Goal: Transaction & Acquisition: Book appointment/travel/reservation

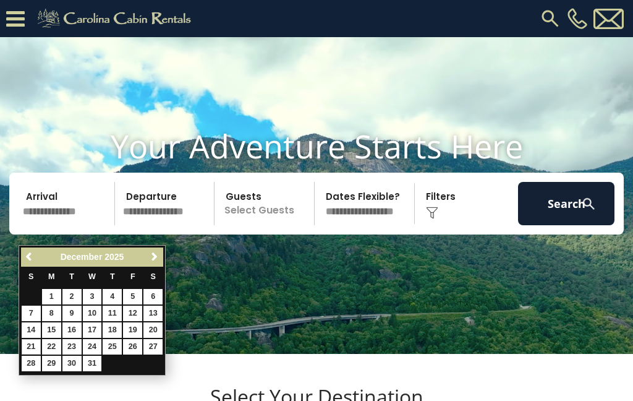
click at [35, 341] on link "21" at bounding box center [31, 346] width 19 height 15
type input "********"
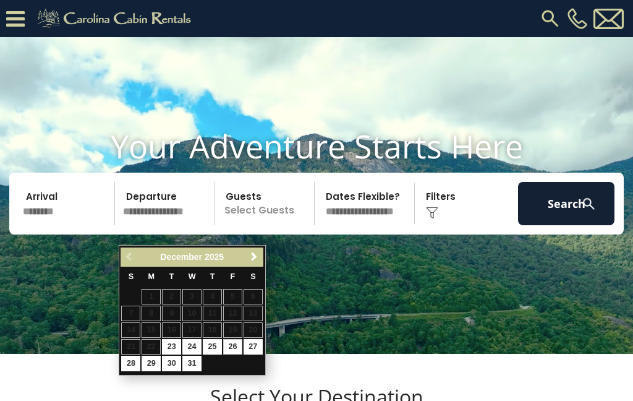
click at [238, 346] on link "26" at bounding box center [232, 346] width 19 height 15
type input "********"
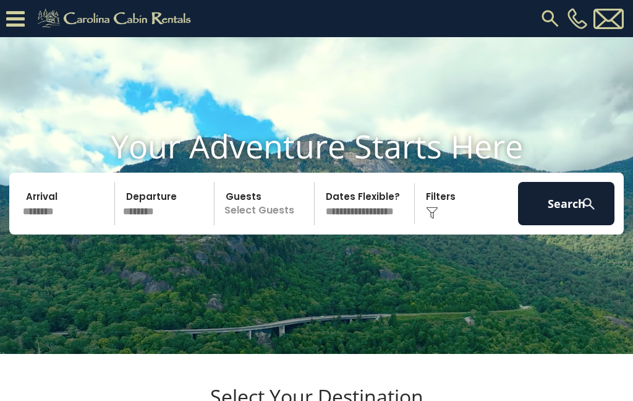
click at [278, 225] on p "Select Guests" at bounding box center [266, 203] width 96 height 43
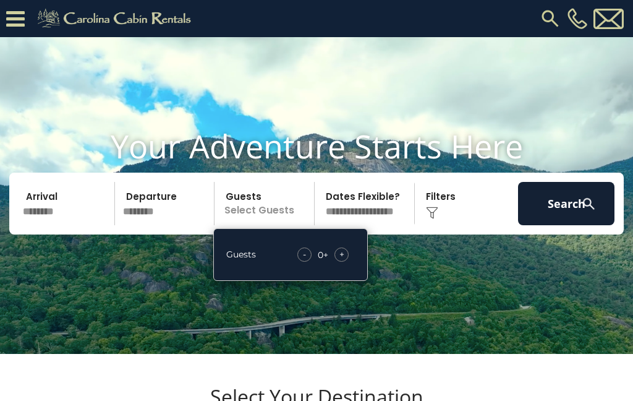
click at [346, 262] on div "+" at bounding box center [342, 254] width 14 height 14
click at [347, 262] on div "+" at bounding box center [342, 254] width 14 height 14
click at [345, 262] on div "+" at bounding box center [342, 254] width 14 height 14
click at [458, 225] on div "Click to Choose" at bounding box center [467, 203] width 96 height 43
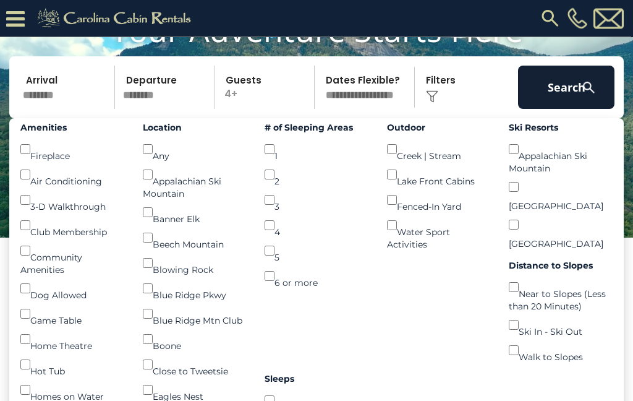
scroll to position [142, 0]
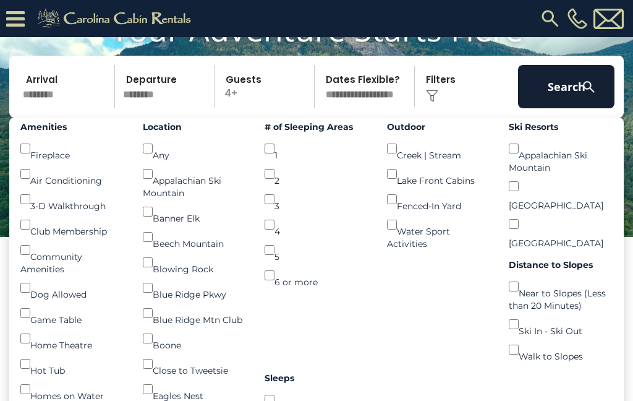
click at [565, 108] on button "Search" at bounding box center [566, 86] width 96 height 43
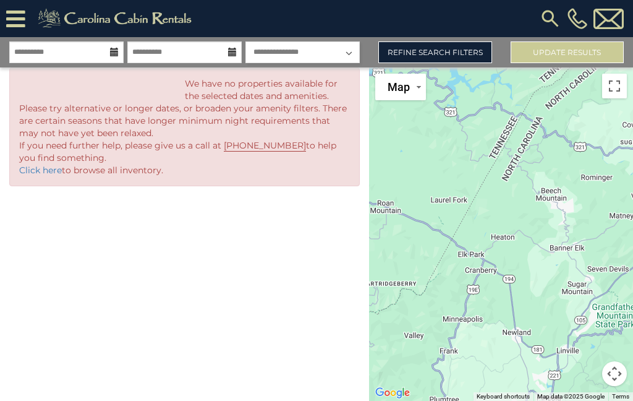
click at [454, 54] on link "Refine Search Filters" at bounding box center [434, 52] width 113 height 22
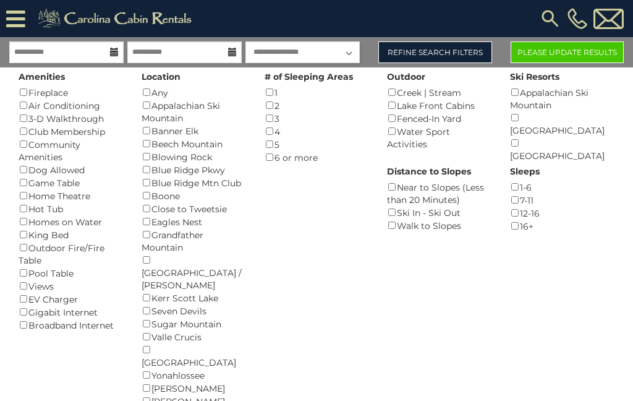
click at [598, 56] on button "Please Update Results" at bounding box center [567, 52] width 113 height 22
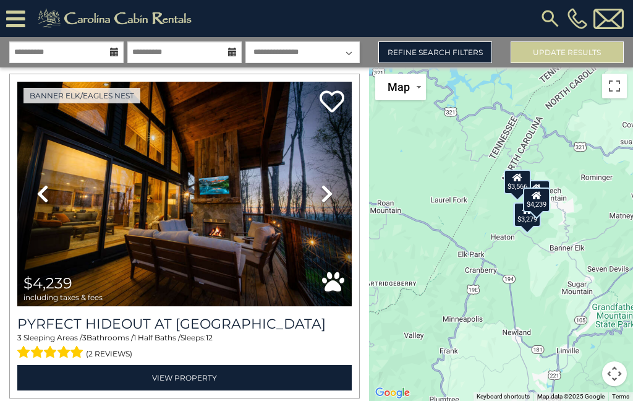
scroll to position [1361, 0]
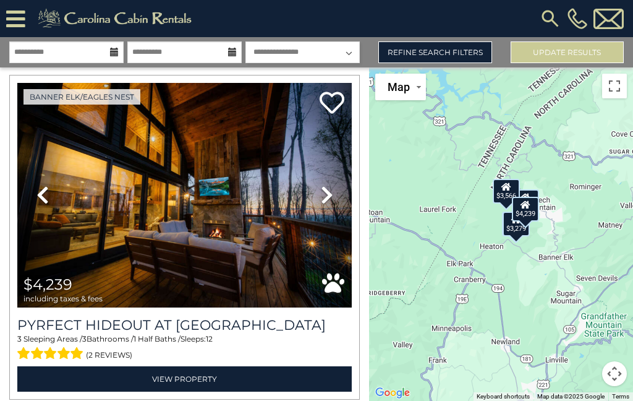
click at [613, 89] on button "Toggle fullscreen view" at bounding box center [614, 86] width 25 height 25
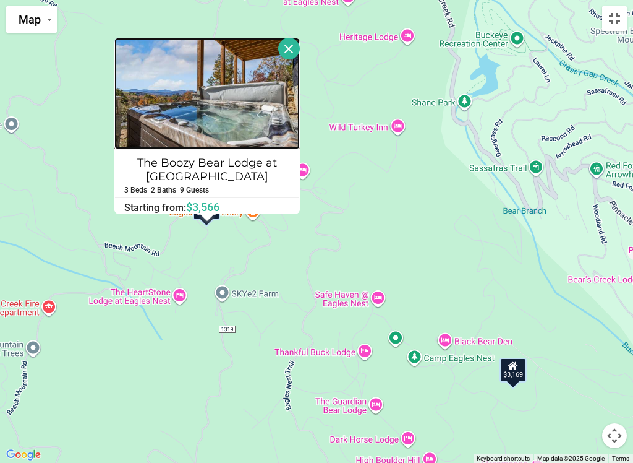
click at [228, 121] on img at bounding box center [207, 93] width 186 height 111
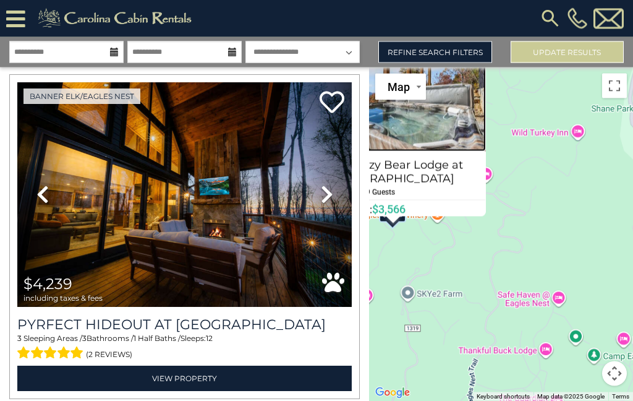
scroll to position [14, 0]
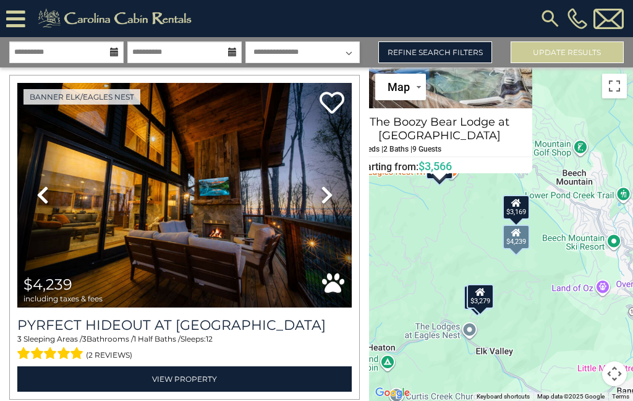
click at [242, 231] on img at bounding box center [184, 195] width 335 height 224
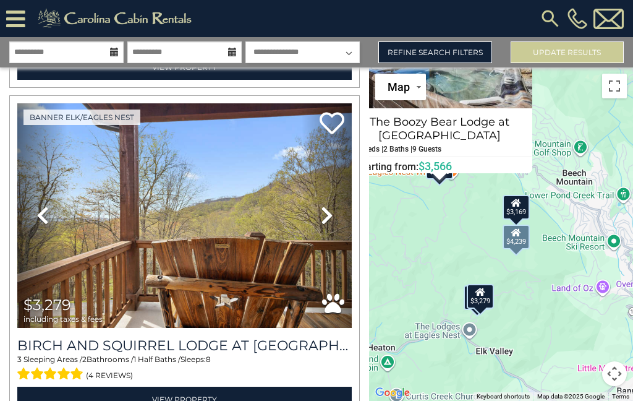
scroll to position [679, 0]
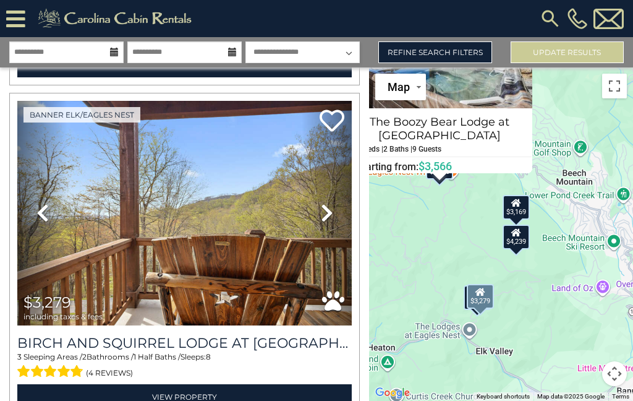
click at [330, 216] on icon at bounding box center [327, 213] width 12 height 20
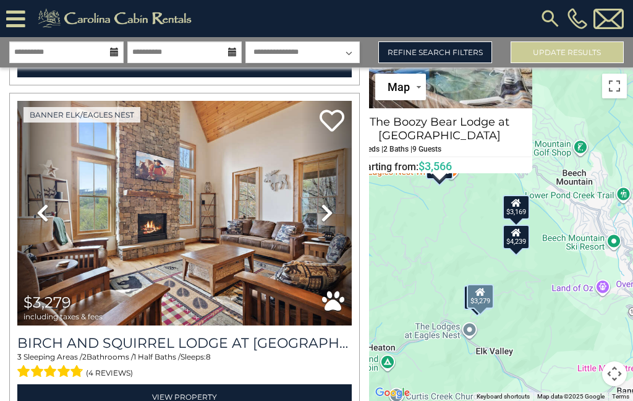
click at [322, 219] on icon at bounding box center [327, 213] width 12 height 20
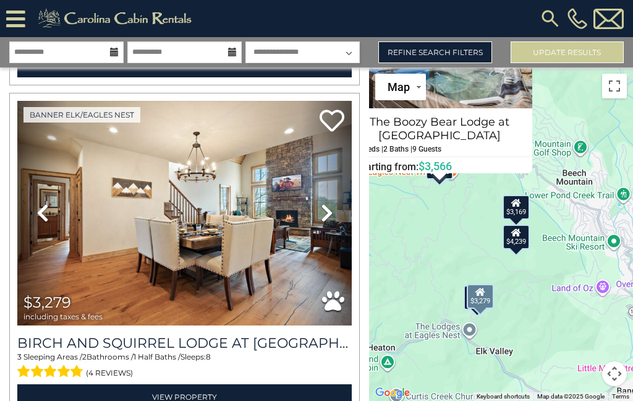
click at [49, 220] on link "Previous" at bounding box center [42, 213] width 50 height 224
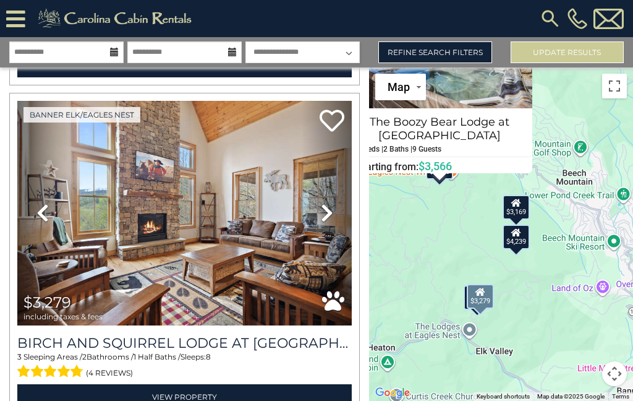
click at [328, 216] on icon at bounding box center [327, 213] width 12 height 20
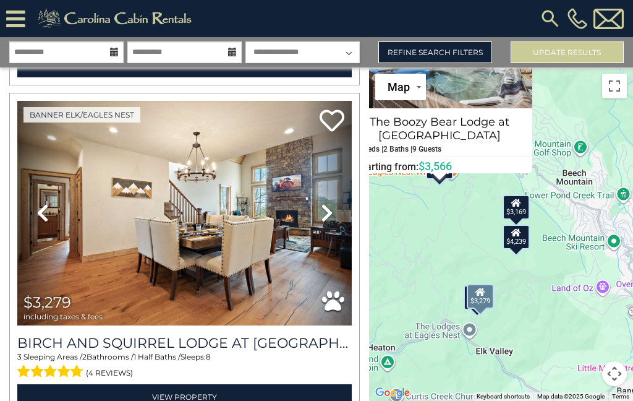
click at [331, 221] on icon at bounding box center [327, 213] width 12 height 20
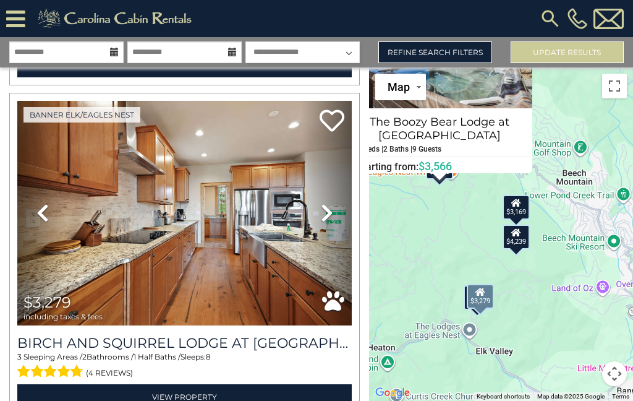
click at [331, 213] on icon at bounding box center [327, 213] width 12 height 20
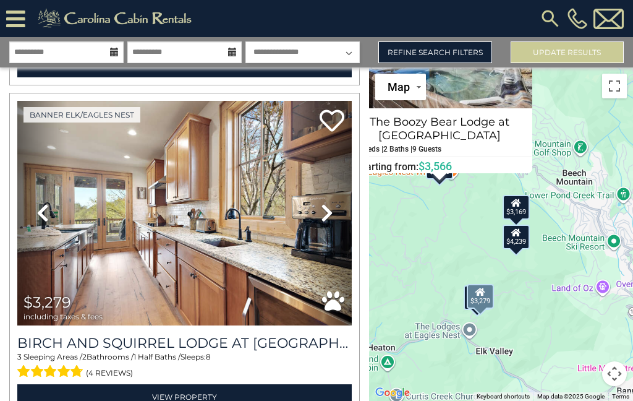
click at [335, 217] on link "Next" at bounding box center [327, 213] width 50 height 224
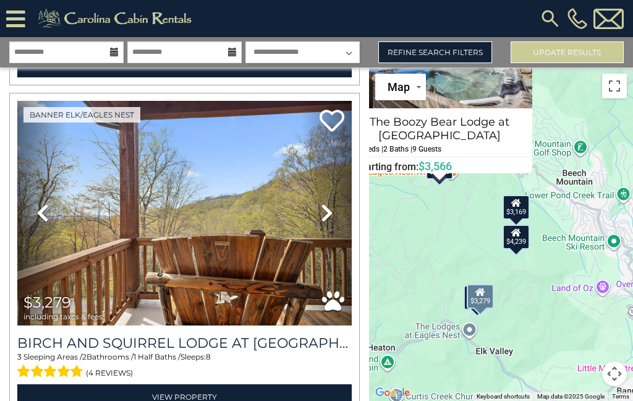
click at [331, 213] on icon at bounding box center [327, 213] width 12 height 20
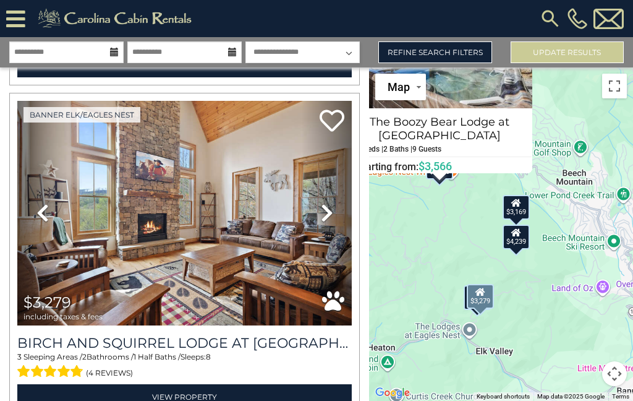
click at [330, 216] on icon at bounding box center [327, 213] width 12 height 20
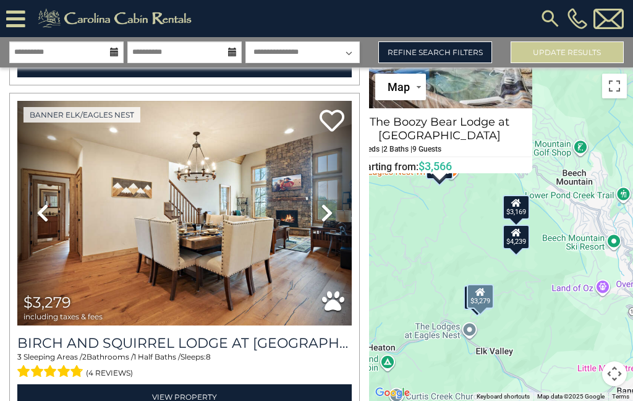
click at [333, 217] on link "Next" at bounding box center [327, 213] width 50 height 224
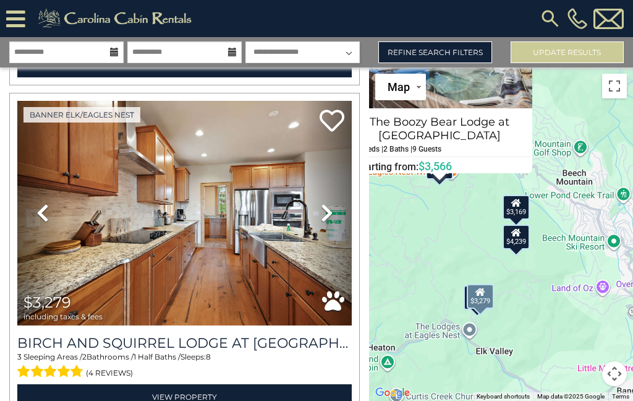
click at [331, 221] on icon at bounding box center [327, 213] width 12 height 20
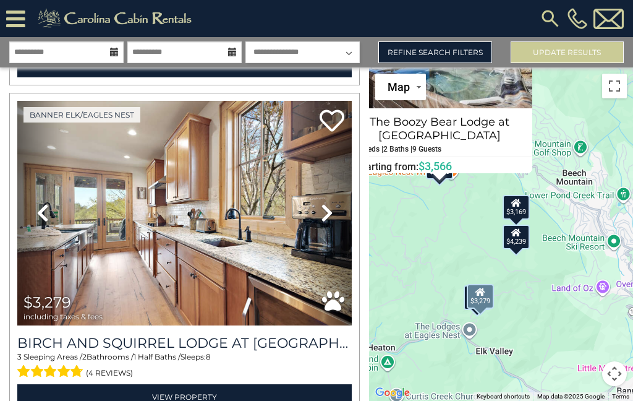
click at [330, 218] on icon at bounding box center [327, 213] width 12 height 20
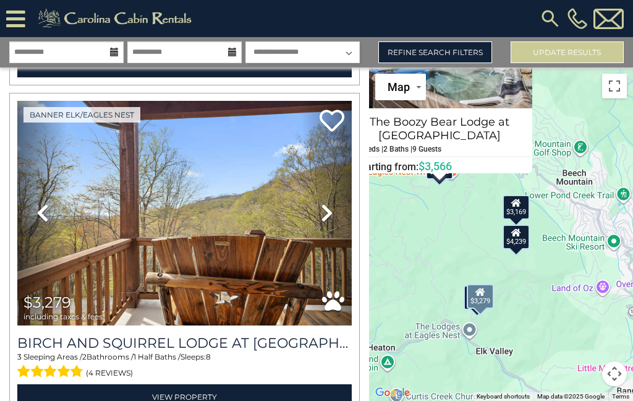
click at [331, 218] on icon at bounding box center [327, 213] width 12 height 20
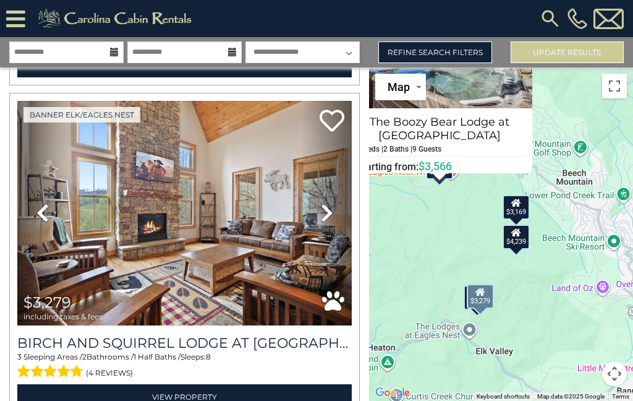
click at [330, 218] on icon at bounding box center [327, 213] width 12 height 20
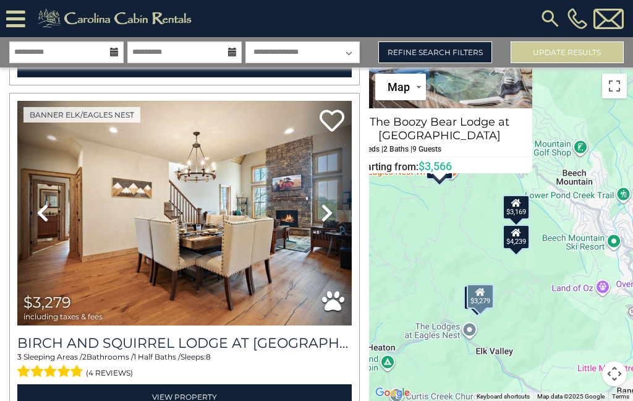
click at [338, 218] on link "Next" at bounding box center [327, 213] width 50 height 224
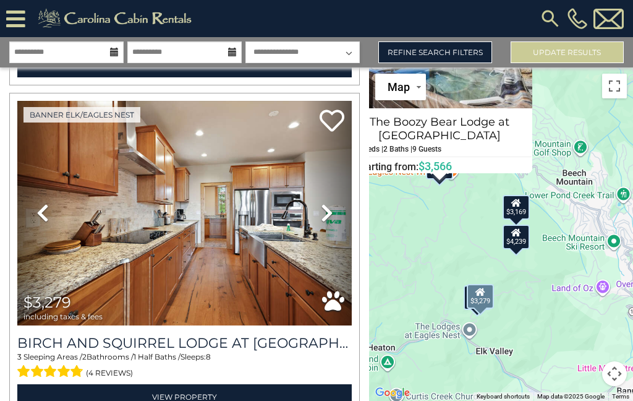
click at [333, 220] on icon at bounding box center [327, 213] width 12 height 20
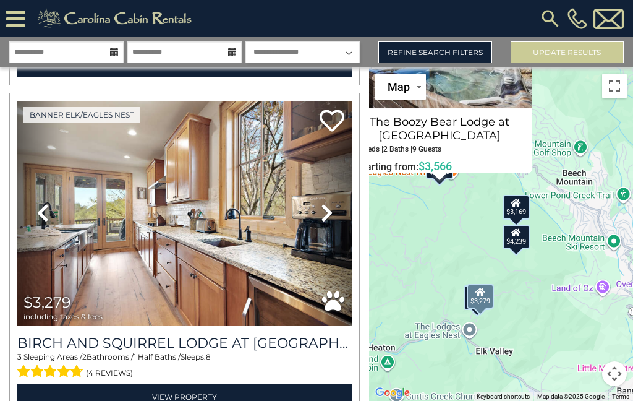
click at [338, 220] on link "Next" at bounding box center [327, 213] width 50 height 224
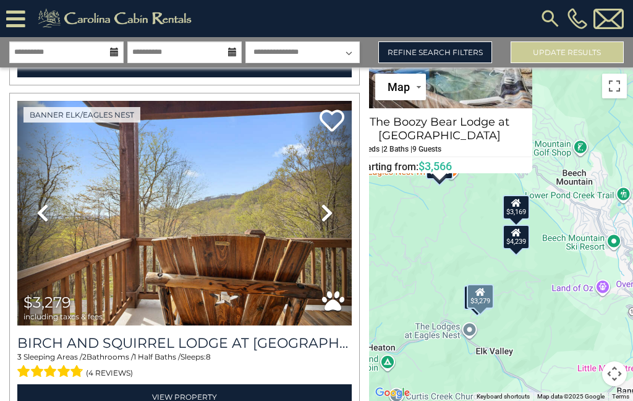
click at [333, 217] on link "Next" at bounding box center [327, 213] width 50 height 224
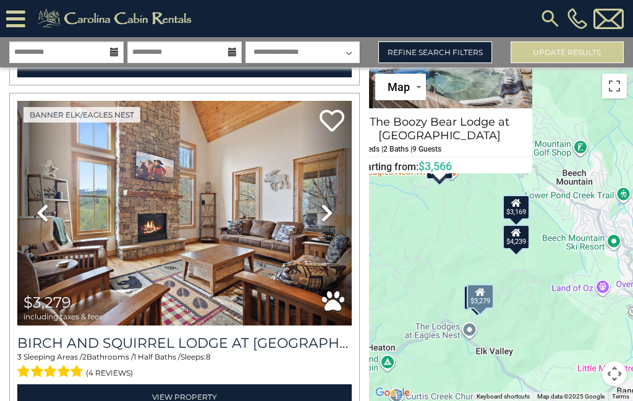
click at [335, 220] on link "Next" at bounding box center [327, 213] width 50 height 224
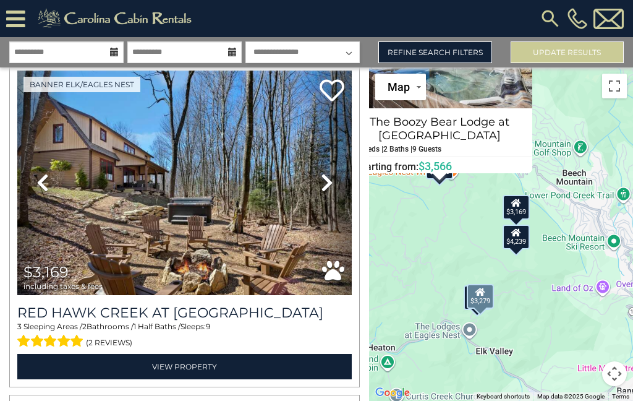
scroll to position [361, 0]
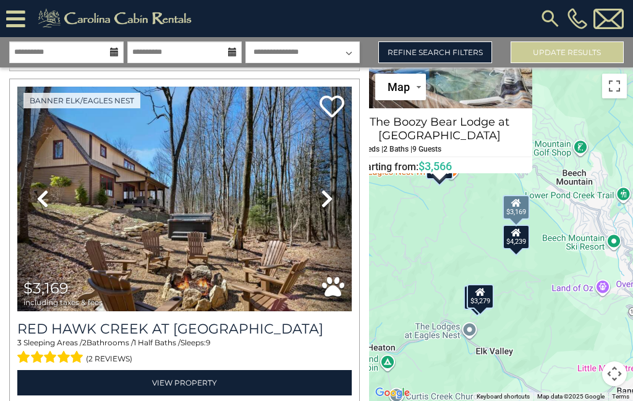
click at [328, 200] on icon at bounding box center [327, 199] width 12 height 20
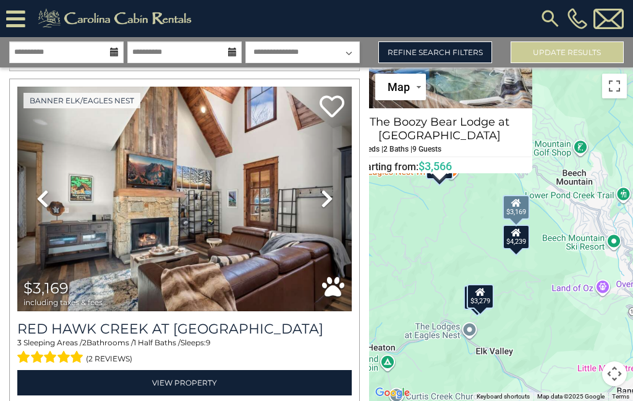
click at [338, 205] on link "Next" at bounding box center [327, 199] width 50 height 224
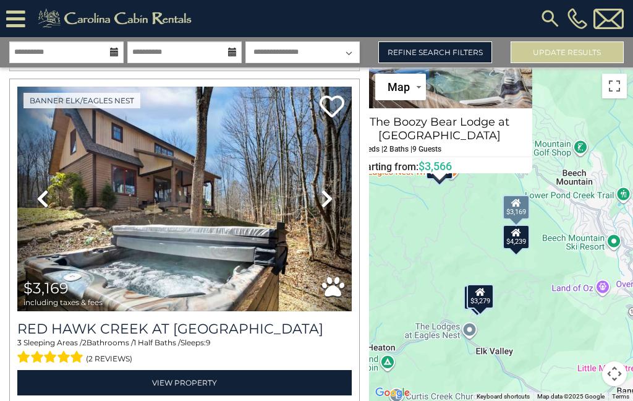
click at [334, 207] on link "Next" at bounding box center [327, 199] width 50 height 224
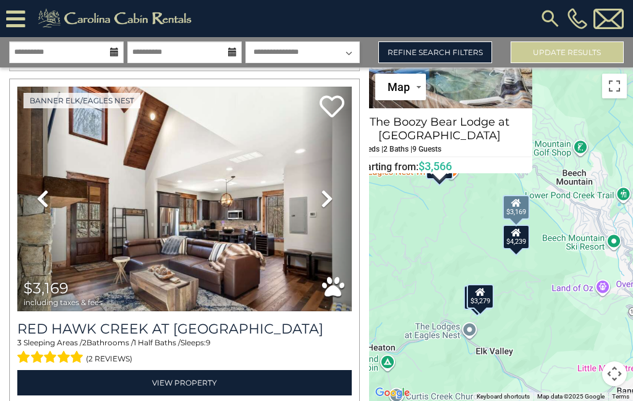
click at [333, 206] on link "Next" at bounding box center [327, 199] width 50 height 224
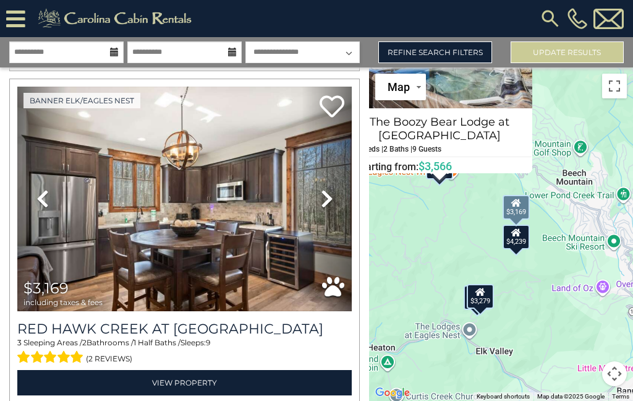
click at [335, 205] on link "Next" at bounding box center [327, 199] width 50 height 224
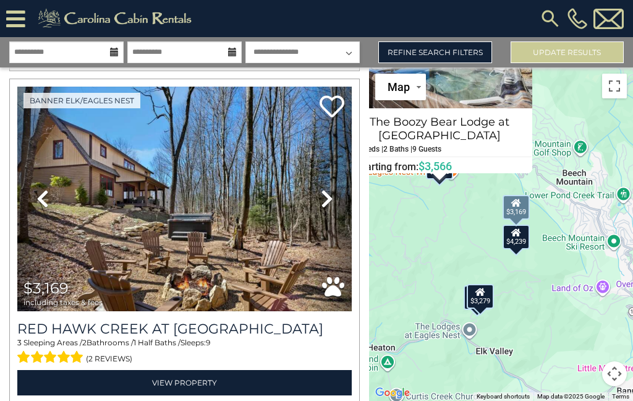
click at [338, 202] on link "Next" at bounding box center [327, 199] width 50 height 224
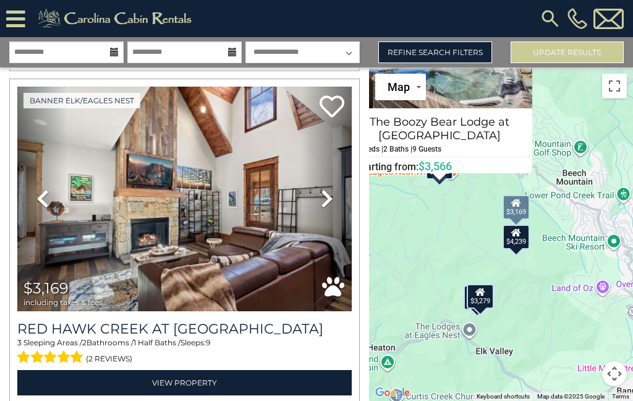
click at [336, 203] on link "Next" at bounding box center [327, 199] width 50 height 224
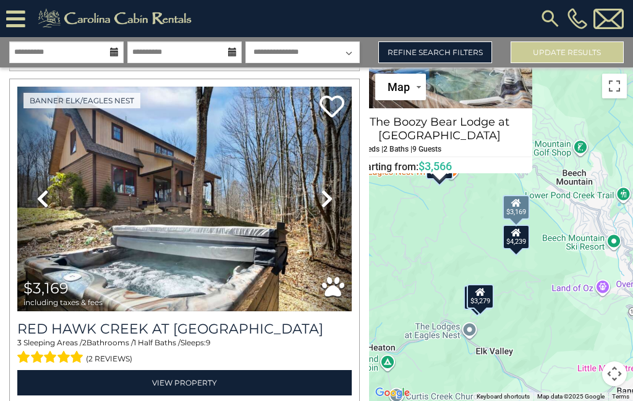
click at [334, 205] on link "Next" at bounding box center [327, 199] width 50 height 224
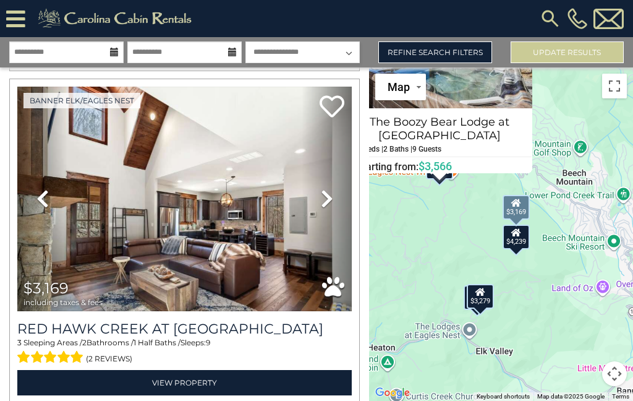
click at [335, 205] on link "Next" at bounding box center [327, 199] width 50 height 224
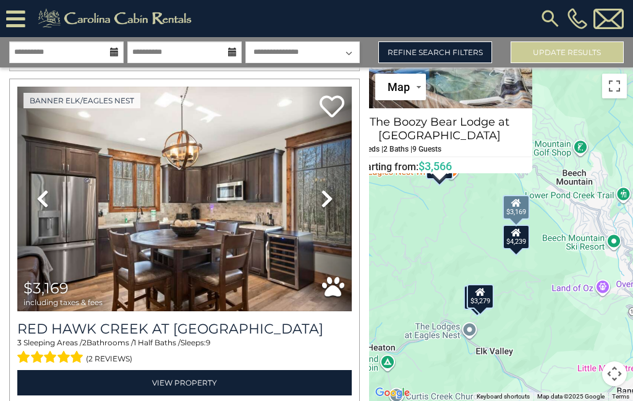
click at [336, 202] on link "Next" at bounding box center [327, 199] width 50 height 224
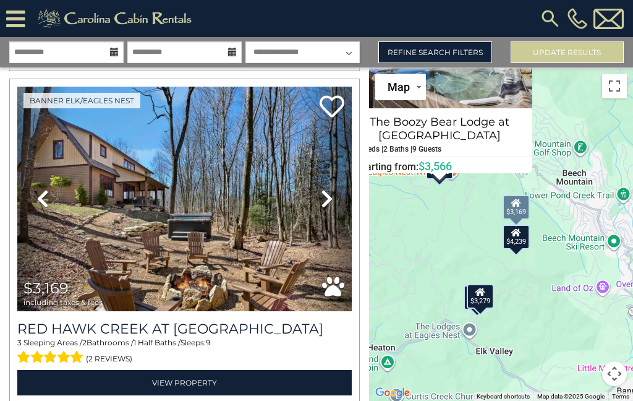
click at [335, 206] on link "Next" at bounding box center [327, 199] width 50 height 224
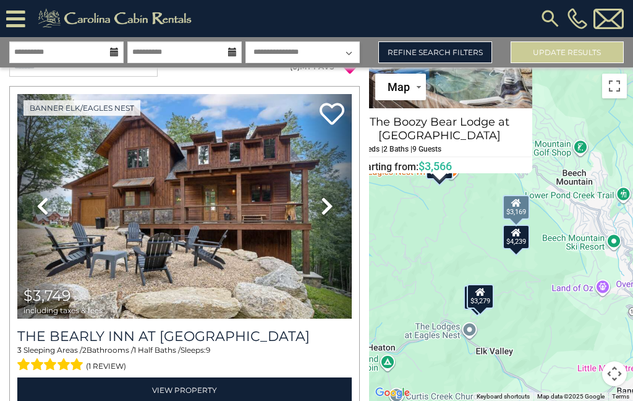
scroll to position [25, 0]
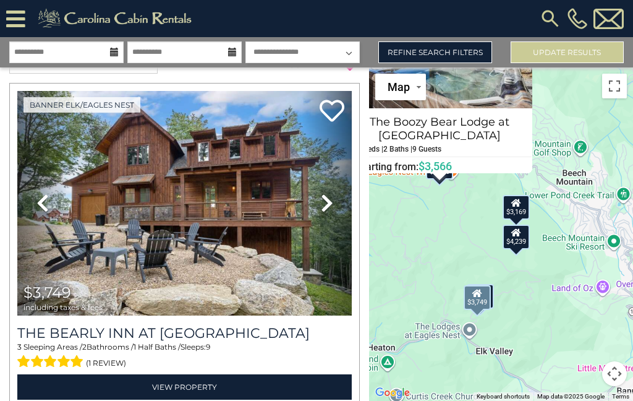
click at [333, 203] on link "Next" at bounding box center [327, 203] width 50 height 224
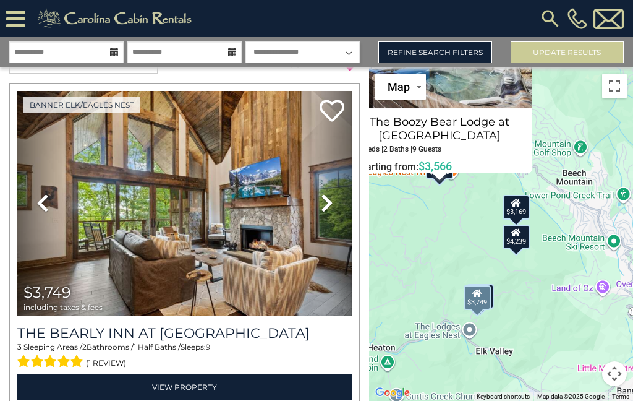
click at [330, 208] on icon at bounding box center [327, 203] width 12 height 20
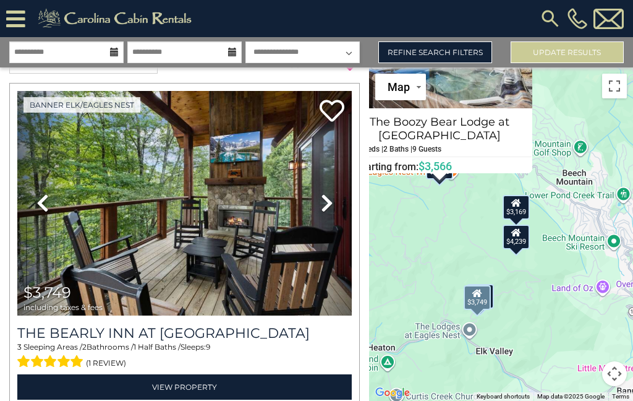
click at [331, 209] on icon at bounding box center [327, 203] width 12 height 20
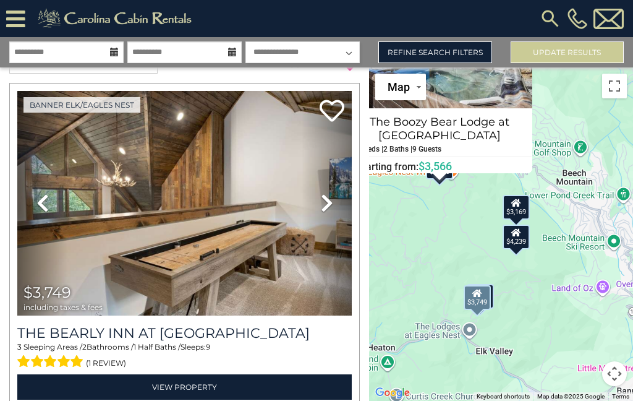
click at [334, 210] on link "Next" at bounding box center [327, 203] width 50 height 224
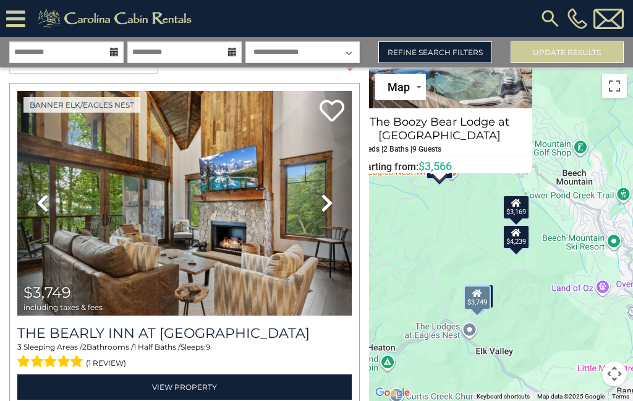
click at [337, 211] on link "Next" at bounding box center [327, 203] width 50 height 224
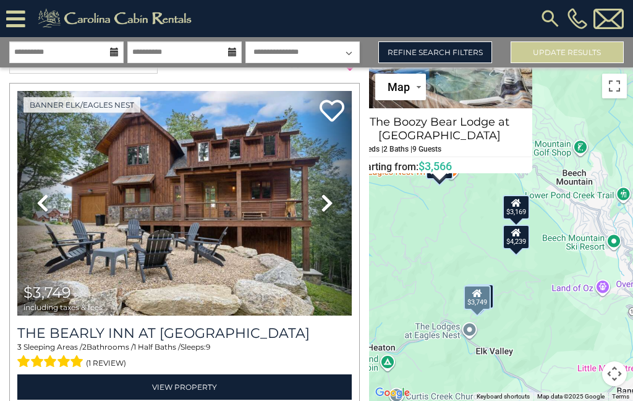
click at [335, 211] on link "Next" at bounding box center [327, 203] width 50 height 224
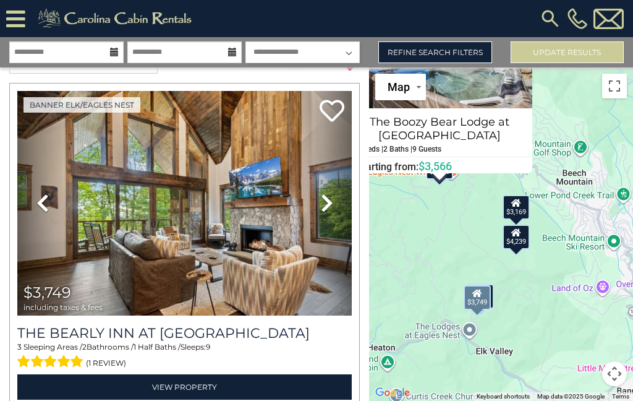
click at [335, 211] on link "Next" at bounding box center [327, 203] width 50 height 224
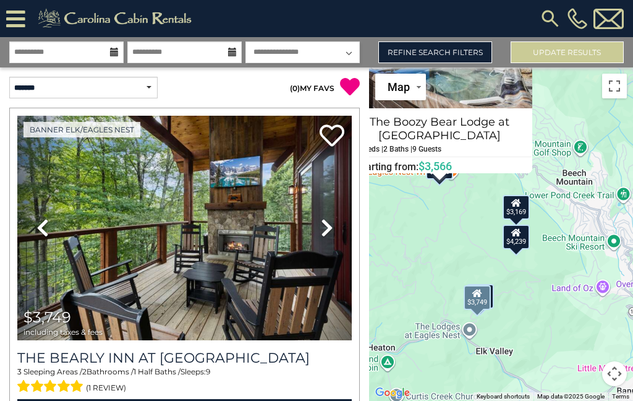
scroll to position [0, 0]
click at [82, 56] on input "**********" at bounding box center [66, 52] width 114 height 22
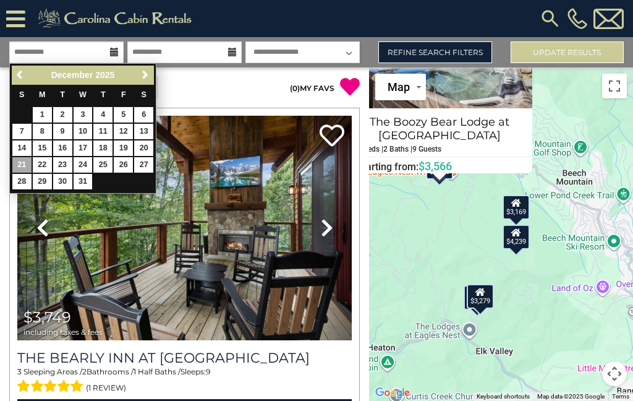
click at [61, 157] on link "23" at bounding box center [62, 164] width 19 height 15
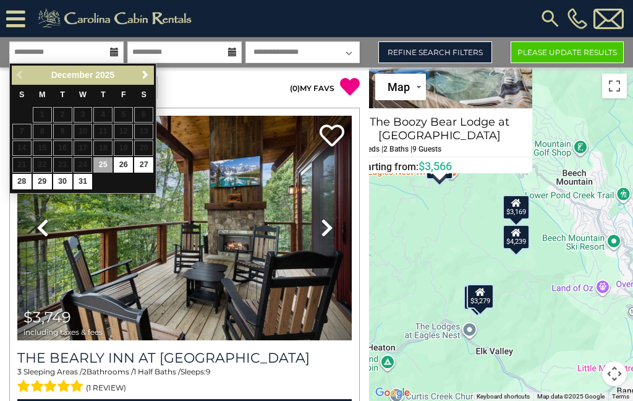
type input "********"
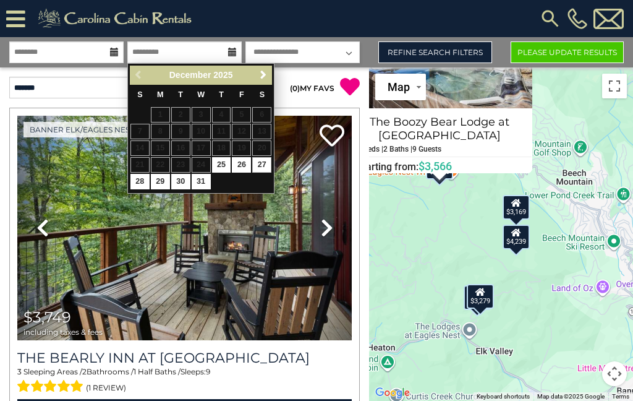
click at [270, 164] on link "27" at bounding box center [261, 164] width 19 height 15
type input "********"
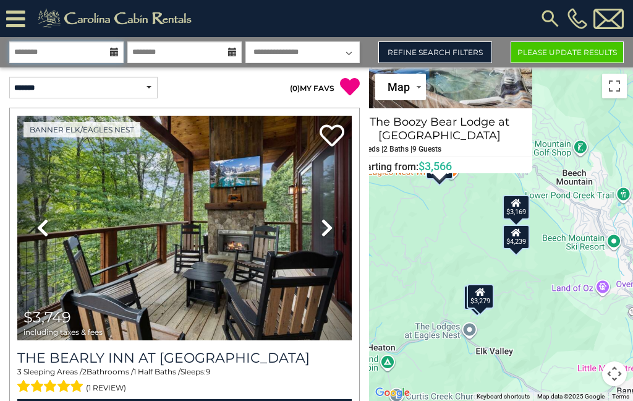
click at [59, 55] on input "********" at bounding box center [66, 52] width 114 height 22
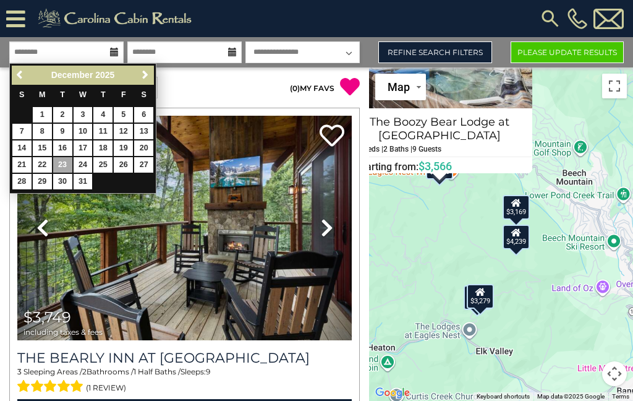
click at [45, 162] on link "22" at bounding box center [42, 164] width 19 height 15
type input "********"
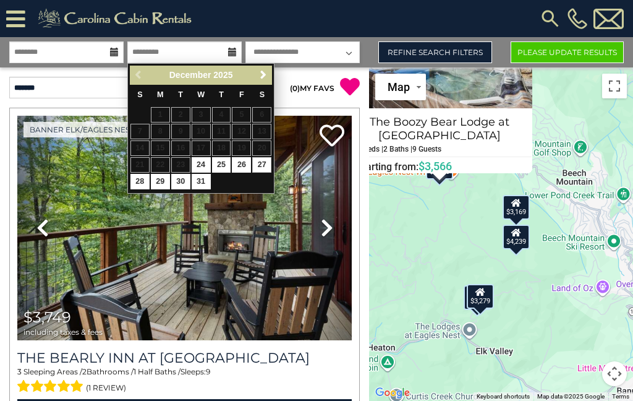
click at [265, 165] on link "27" at bounding box center [261, 164] width 19 height 15
type input "********"
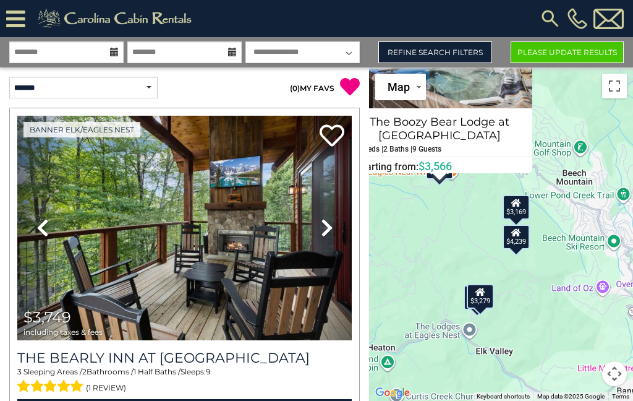
click at [564, 54] on button "Please Update Results" at bounding box center [567, 52] width 113 height 22
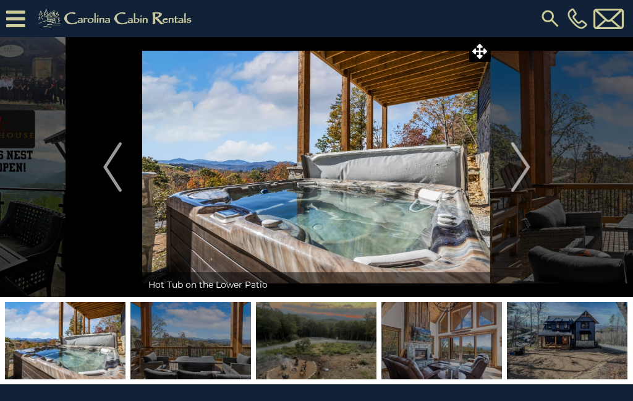
click at [485, 63] on img at bounding box center [316, 167] width 348 height 260
click at [529, 165] on img "Next" at bounding box center [520, 166] width 19 height 49
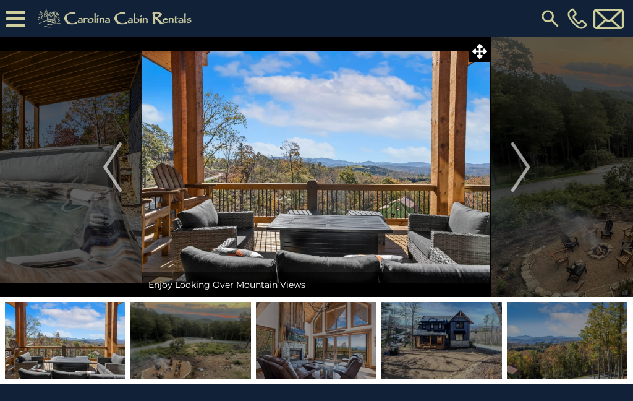
click at [529, 171] on img "Next" at bounding box center [520, 166] width 19 height 49
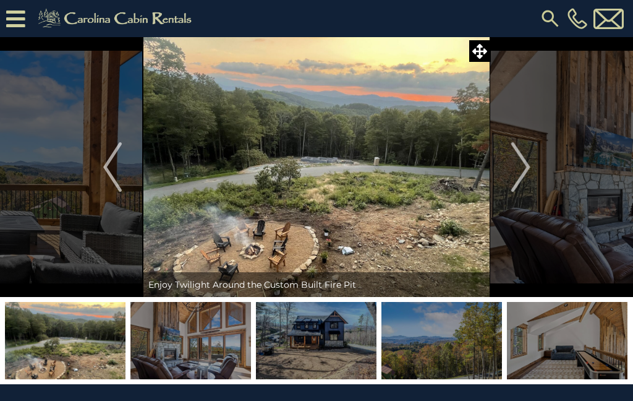
click at [523, 173] on img "Next" at bounding box center [520, 166] width 19 height 49
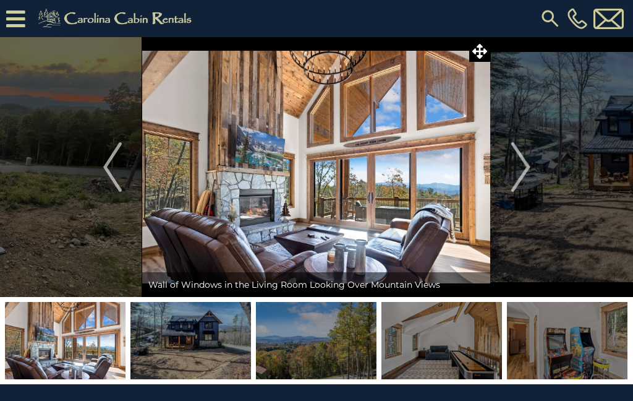
click at [361, 186] on img at bounding box center [316, 167] width 348 height 260
click at [526, 176] on img "Next" at bounding box center [520, 166] width 19 height 49
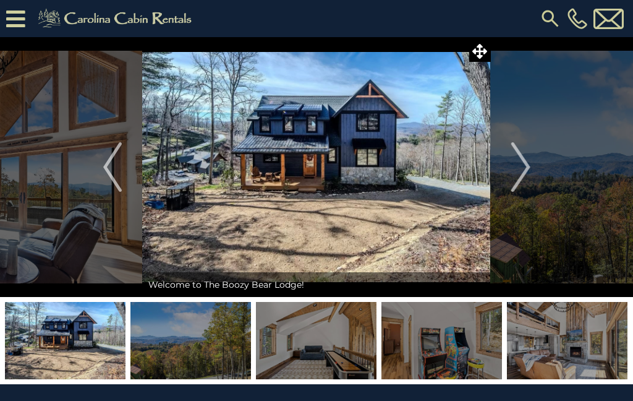
click at [519, 176] on img "Next" at bounding box center [520, 166] width 19 height 49
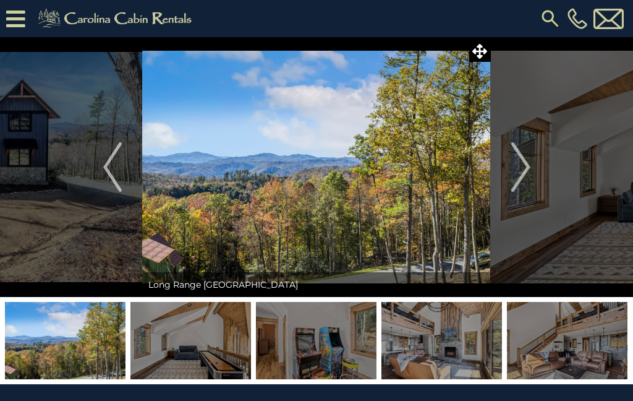
click at [529, 176] on img "Next" at bounding box center [520, 166] width 19 height 49
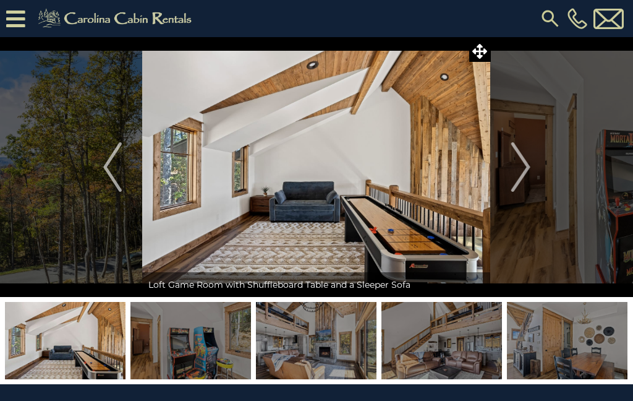
click at [527, 173] on img "Next" at bounding box center [520, 166] width 19 height 49
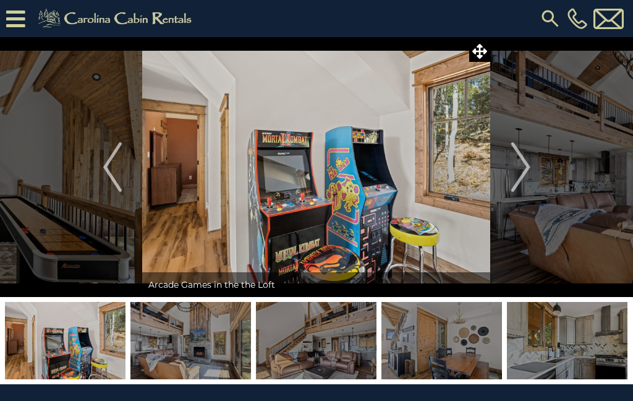
click at [524, 177] on img "Next" at bounding box center [520, 166] width 19 height 49
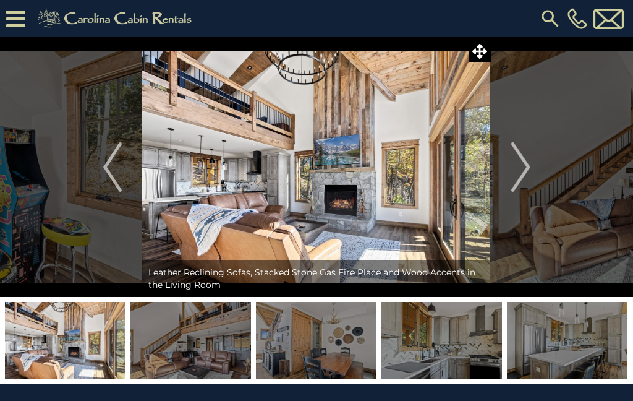
click at [524, 176] on img "Next" at bounding box center [520, 166] width 19 height 49
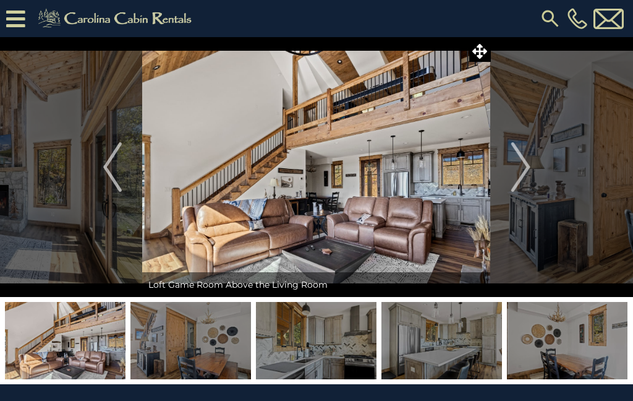
click at [527, 173] on img "Next" at bounding box center [520, 166] width 19 height 49
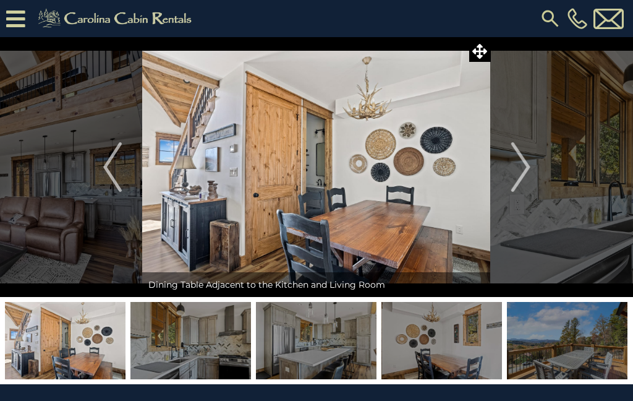
click at [519, 177] on img "Next" at bounding box center [520, 166] width 19 height 49
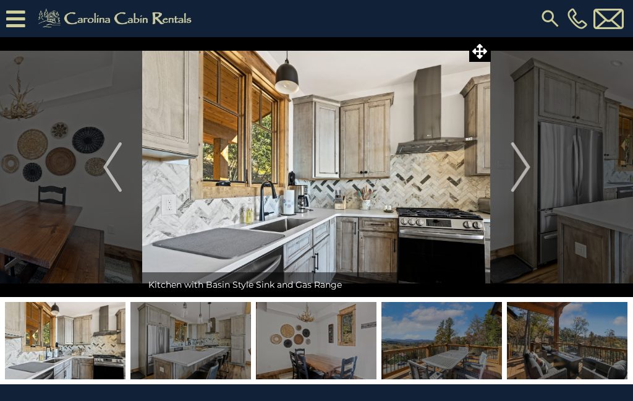
click at [522, 174] on img "Next" at bounding box center [520, 166] width 19 height 49
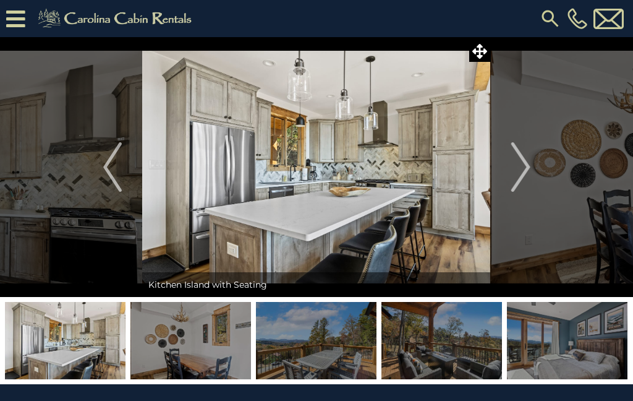
click at [526, 174] on img "Next" at bounding box center [520, 166] width 19 height 49
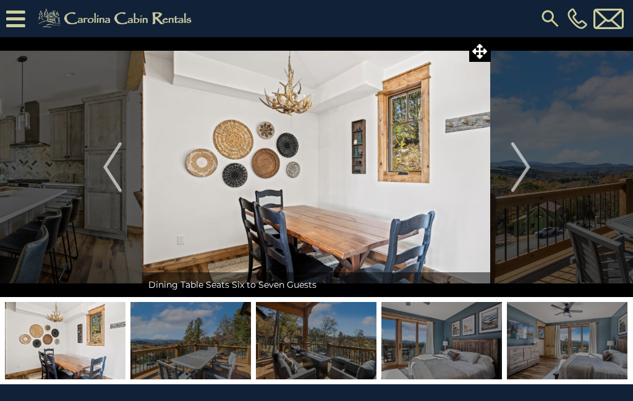
click at [524, 173] on img "Next" at bounding box center [520, 166] width 19 height 49
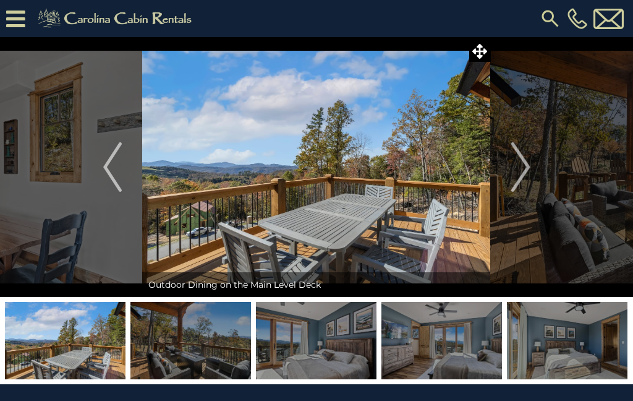
click at [526, 174] on img "Next" at bounding box center [520, 166] width 19 height 49
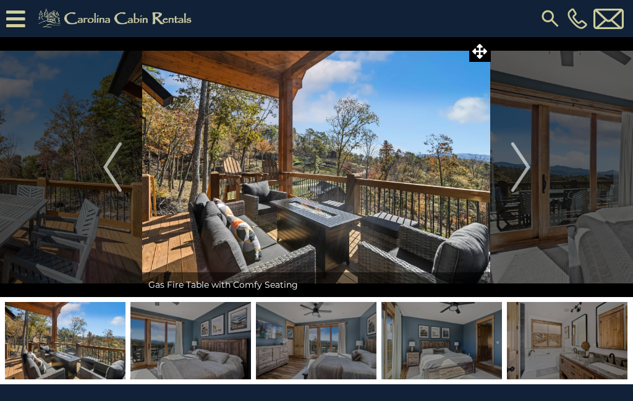
click at [524, 174] on img "Next" at bounding box center [520, 166] width 19 height 49
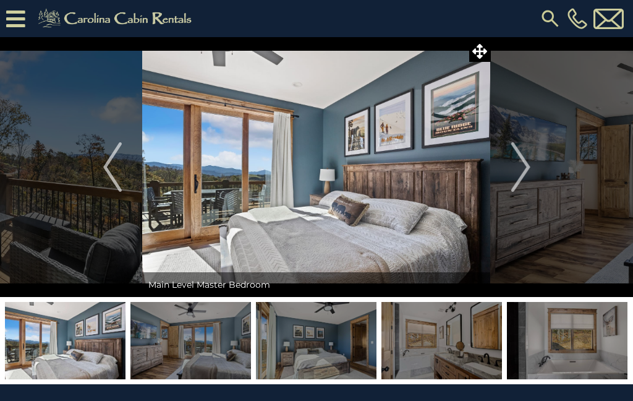
click at [529, 173] on img "Next" at bounding box center [520, 166] width 19 height 49
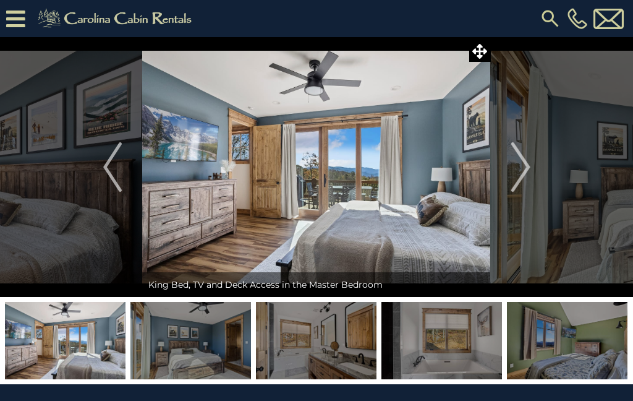
click at [529, 174] on img "Next" at bounding box center [520, 166] width 19 height 49
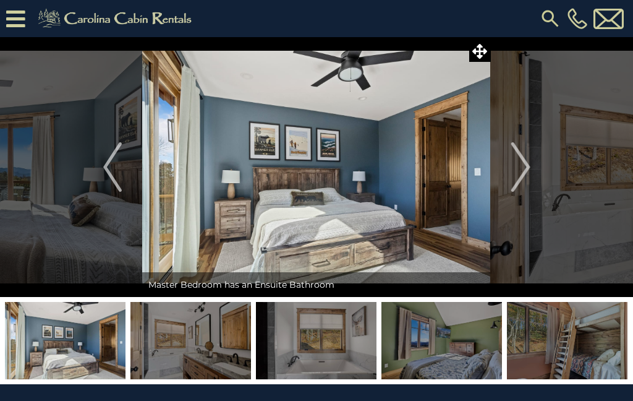
click at [527, 177] on img "Next" at bounding box center [520, 166] width 19 height 49
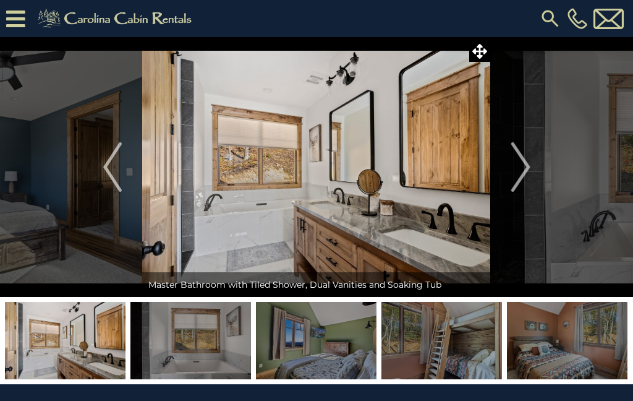
click at [532, 175] on button "Next" at bounding box center [521, 167] width 60 height 260
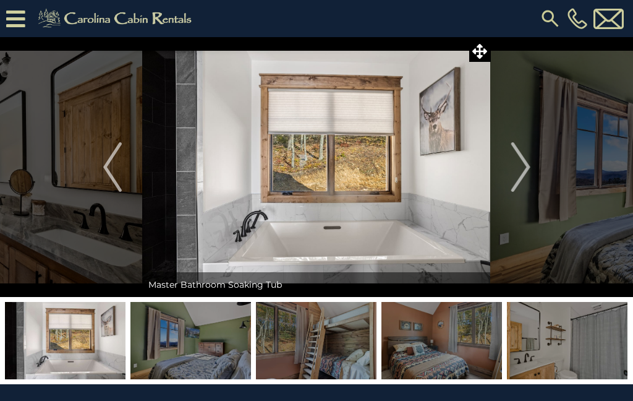
click at [521, 176] on img "Next" at bounding box center [520, 166] width 19 height 49
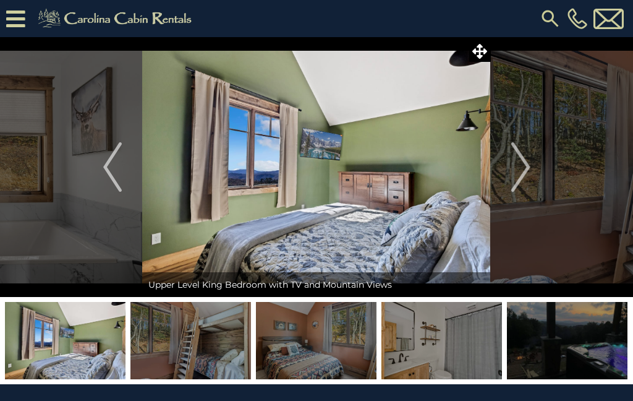
click at [530, 177] on img "Next" at bounding box center [520, 166] width 19 height 49
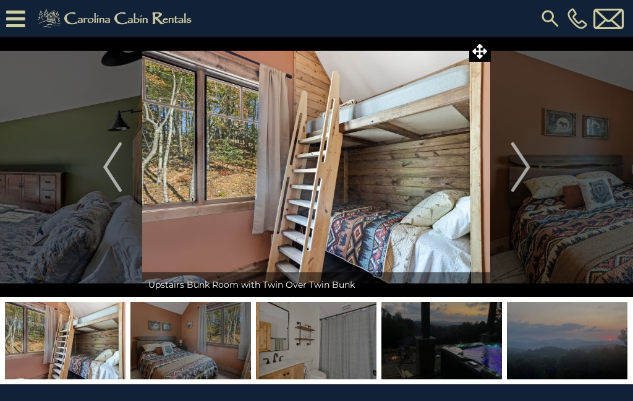
click at [523, 177] on img "Next" at bounding box center [520, 166] width 19 height 49
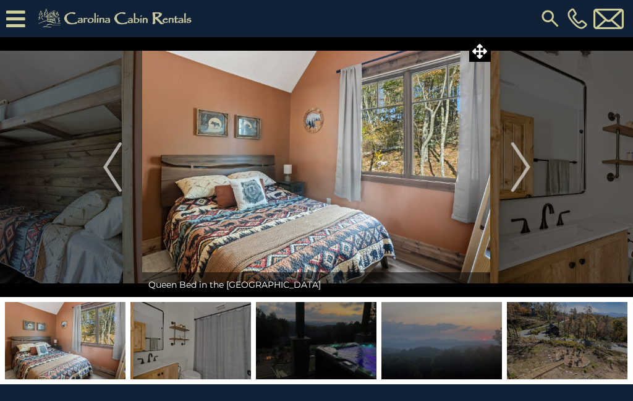
click at [526, 177] on img "Next" at bounding box center [520, 166] width 19 height 49
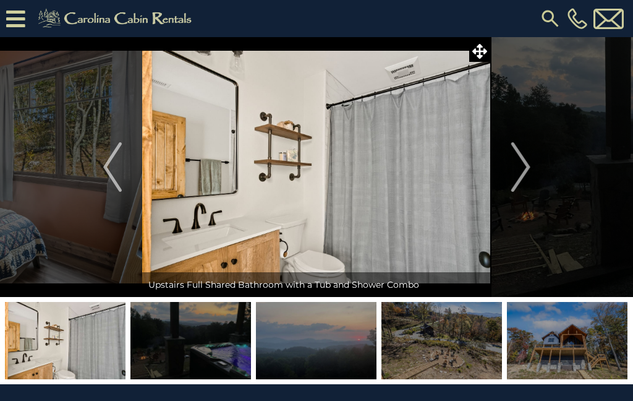
click at [522, 176] on img "Next" at bounding box center [520, 166] width 19 height 49
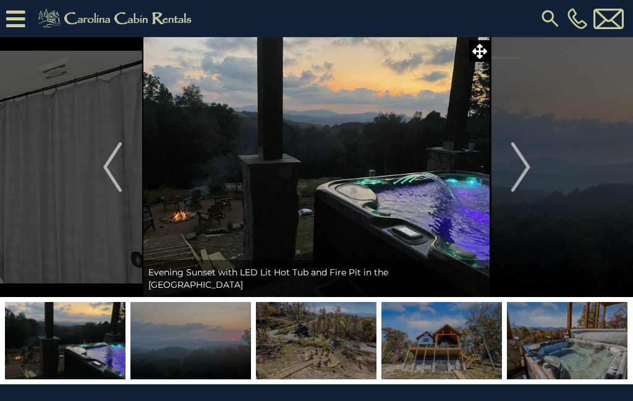
click at [529, 173] on img "Next" at bounding box center [520, 166] width 19 height 49
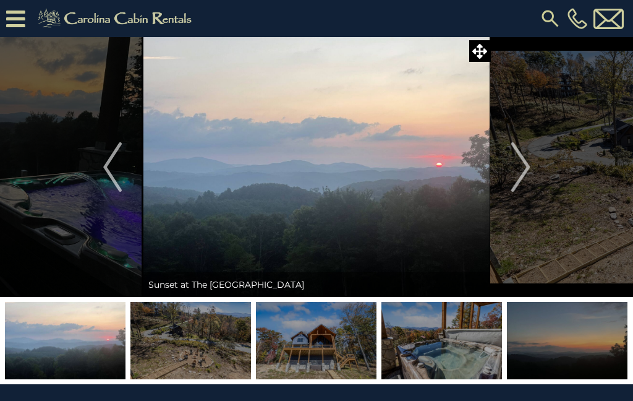
click at [529, 176] on img "Next" at bounding box center [520, 166] width 19 height 49
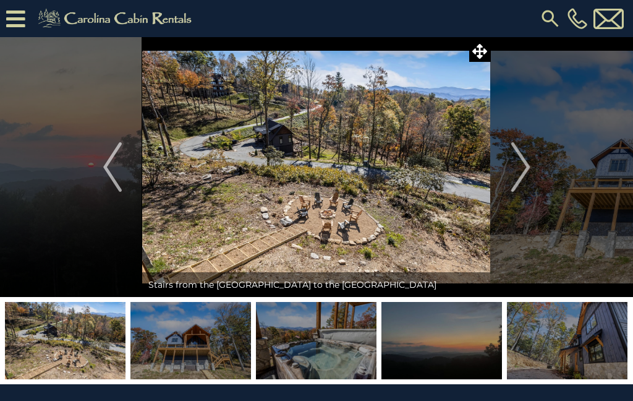
click at [527, 172] on img "Next" at bounding box center [520, 166] width 19 height 49
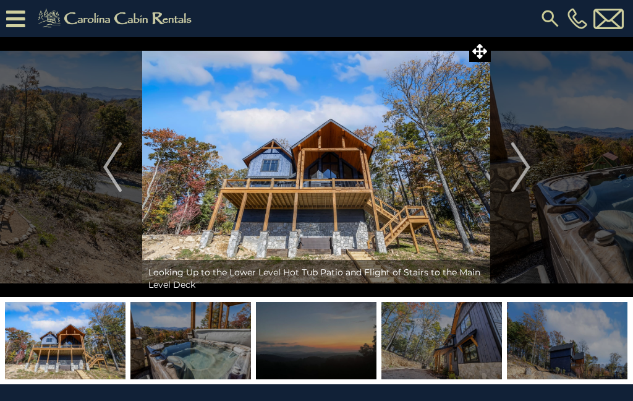
click at [529, 172] on img "Next" at bounding box center [520, 166] width 19 height 49
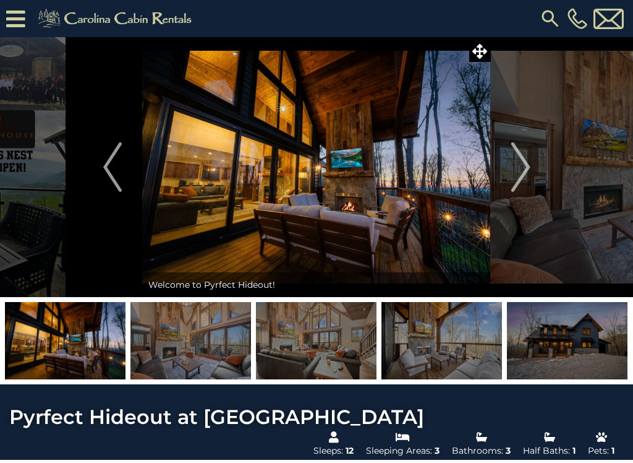
click at [526, 176] on img "Next" at bounding box center [520, 166] width 19 height 49
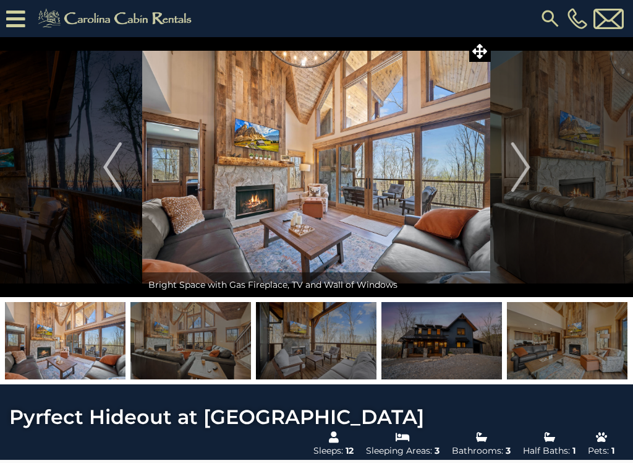
click at [194, 348] on img at bounding box center [190, 340] width 121 height 77
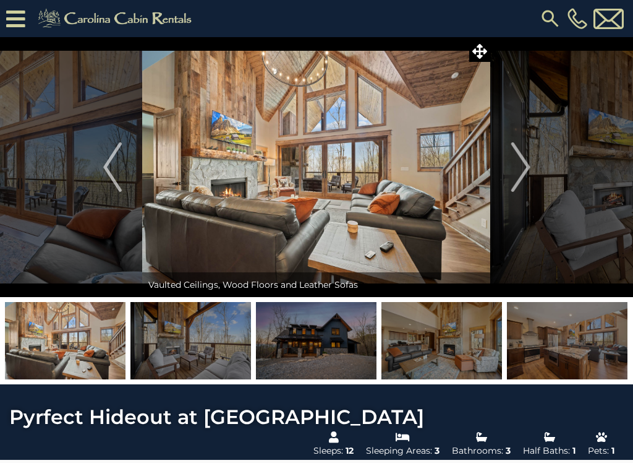
click at [309, 330] on img at bounding box center [316, 340] width 121 height 77
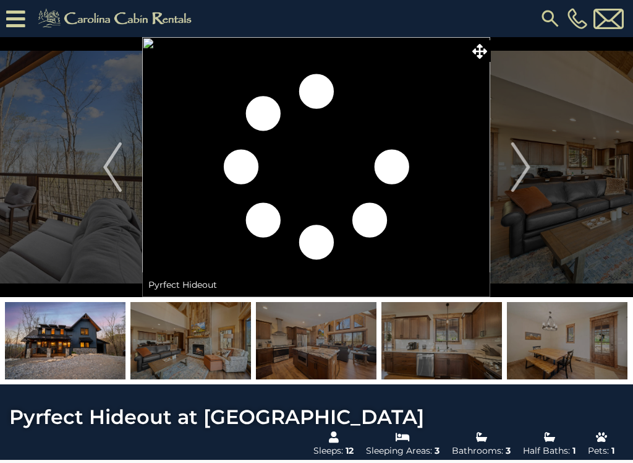
click at [251, 351] on img at bounding box center [190, 340] width 121 height 77
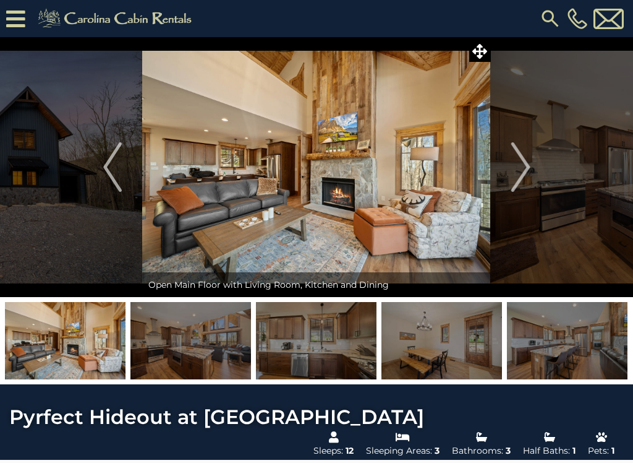
click at [190, 344] on img at bounding box center [190, 340] width 121 height 77
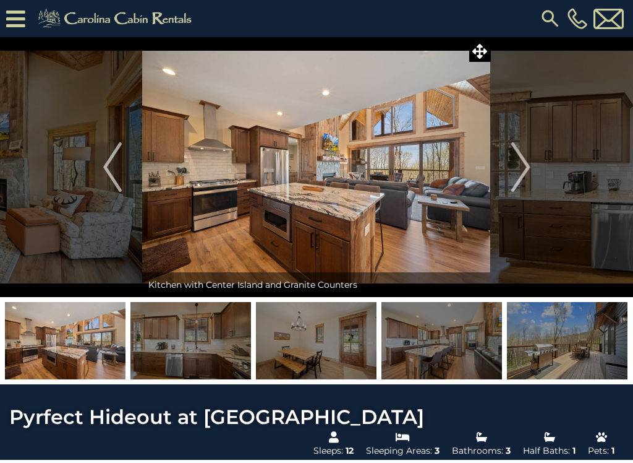
click at [213, 341] on img at bounding box center [190, 340] width 121 height 77
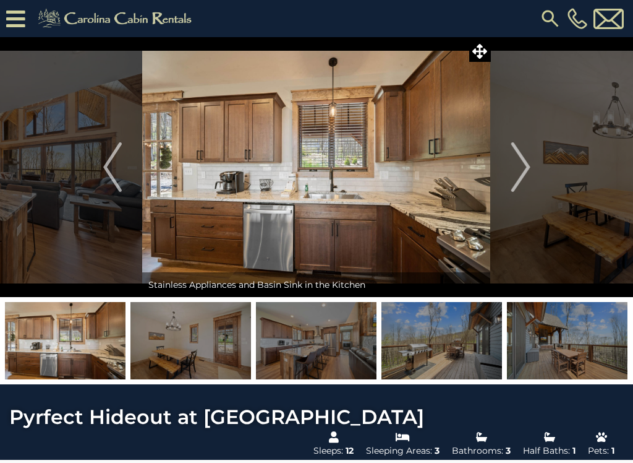
click at [430, 338] on img at bounding box center [442, 340] width 121 height 77
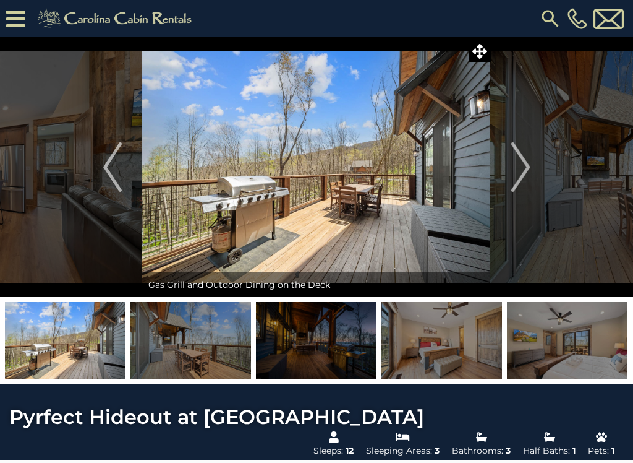
click at [207, 356] on img at bounding box center [190, 340] width 121 height 77
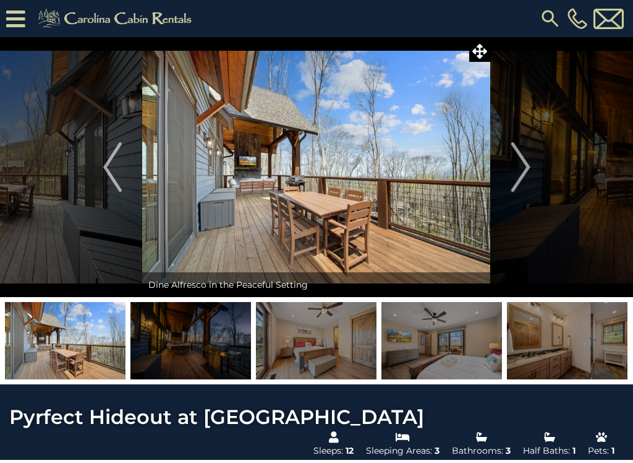
click at [427, 340] on img at bounding box center [442, 340] width 121 height 77
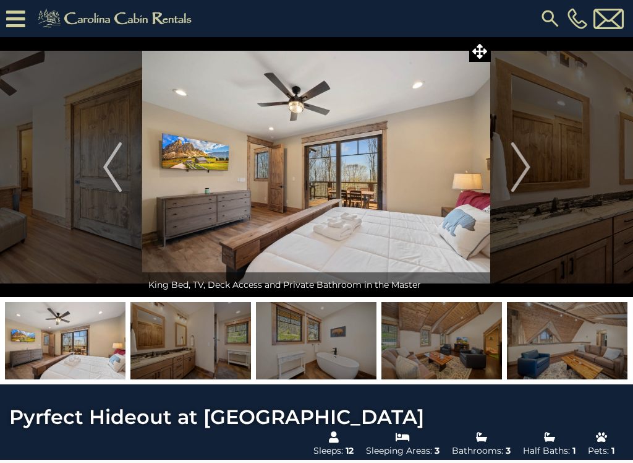
click at [550, 336] on img at bounding box center [567, 340] width 121 height 77
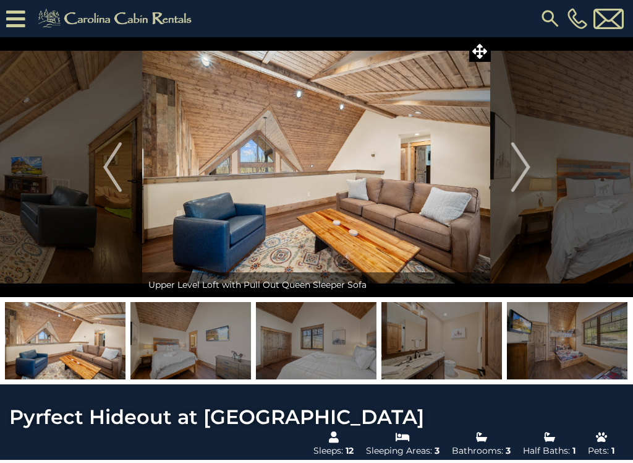
click at [521, 174] on img "Next" at bounding box center [520, 166] width 19 height 49
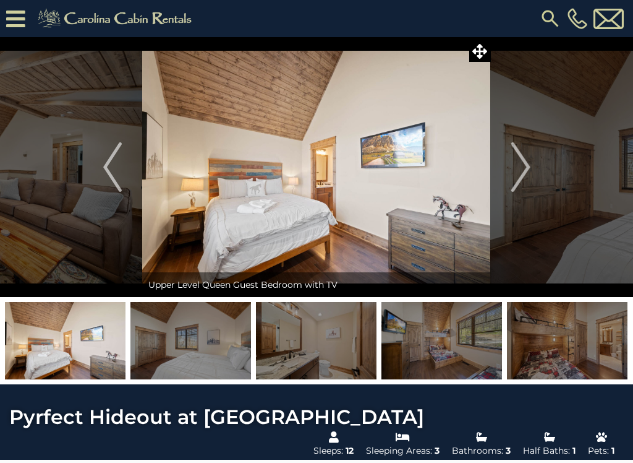
click at [326, 346] on img at bounding box center [316, 340] width 121 height 77
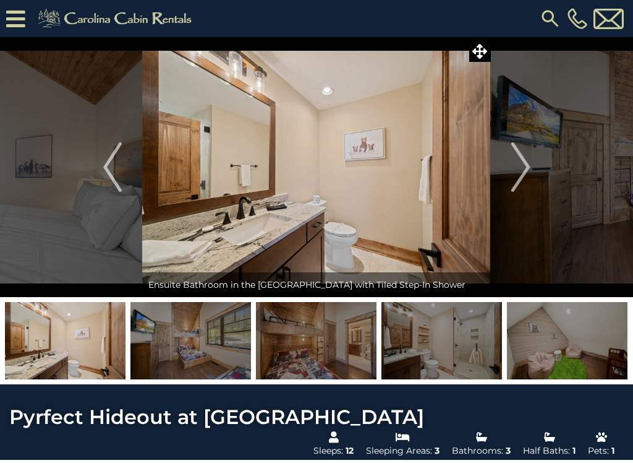
click at [587, 343] on img at bounding box center [567, 340] width 121 height 77
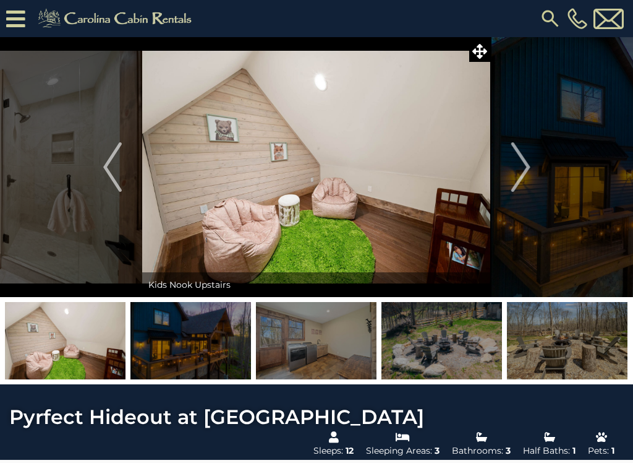
click at [552, 351] on img at bounding box center [567, 340] width 121 height 77
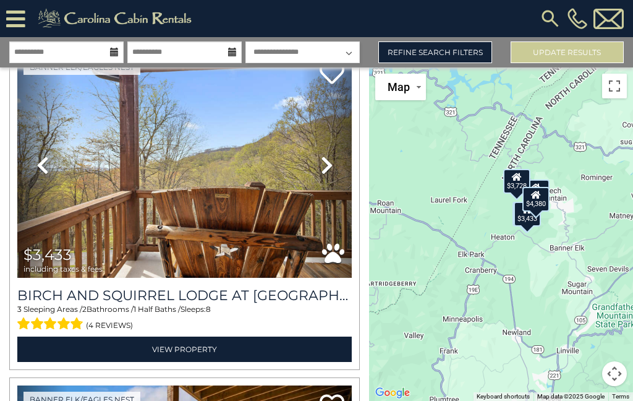
scroll to position [704, 0]
